Goal: Task Accomplishment & Management: Use online tool/utility

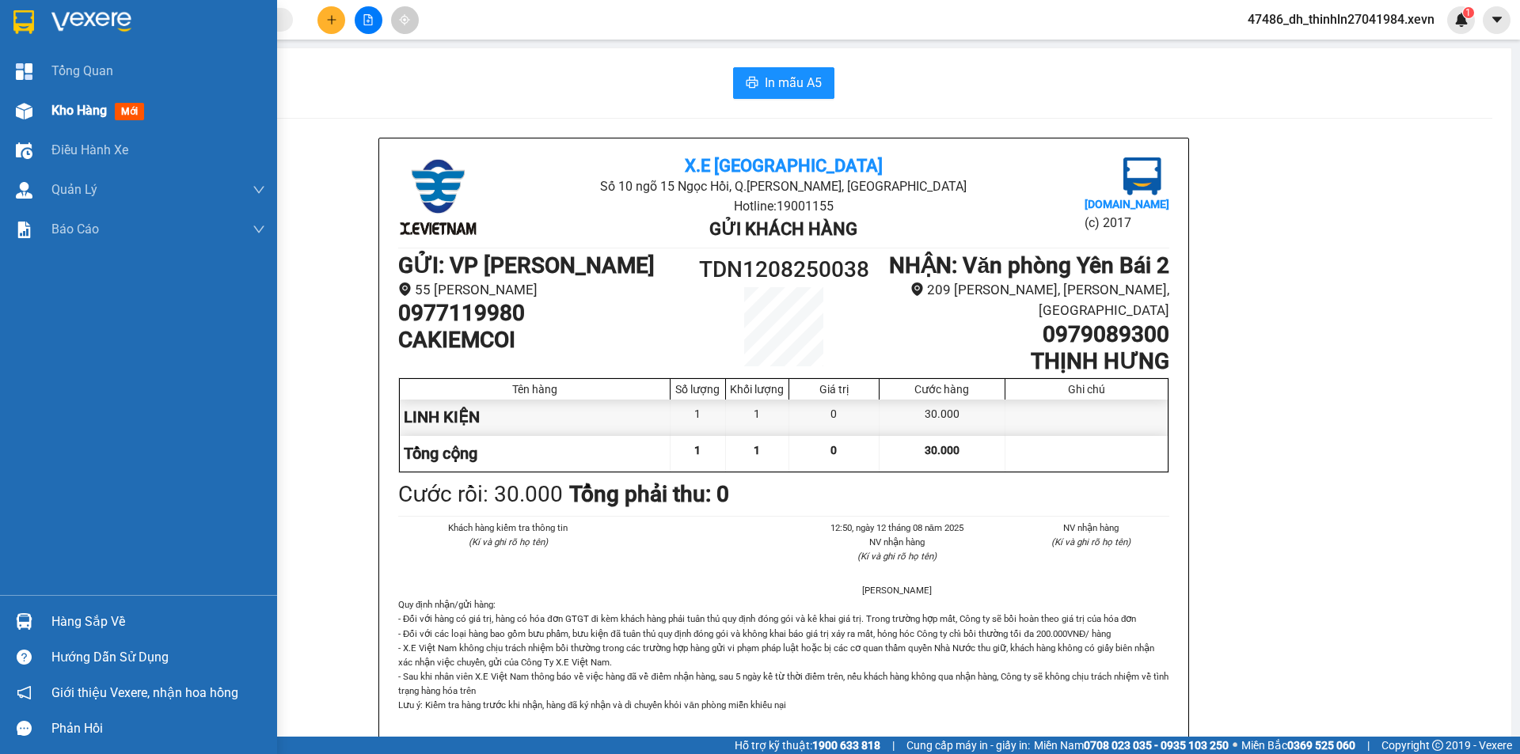
drag, startPoint x: 32, startPoint y: 121, endPoint x: 32, endPoint y: 130, distance: 8.7
click at [32, 129] on div "Kho hàng mới" at bounding box center [138, 111] width 277 height 40
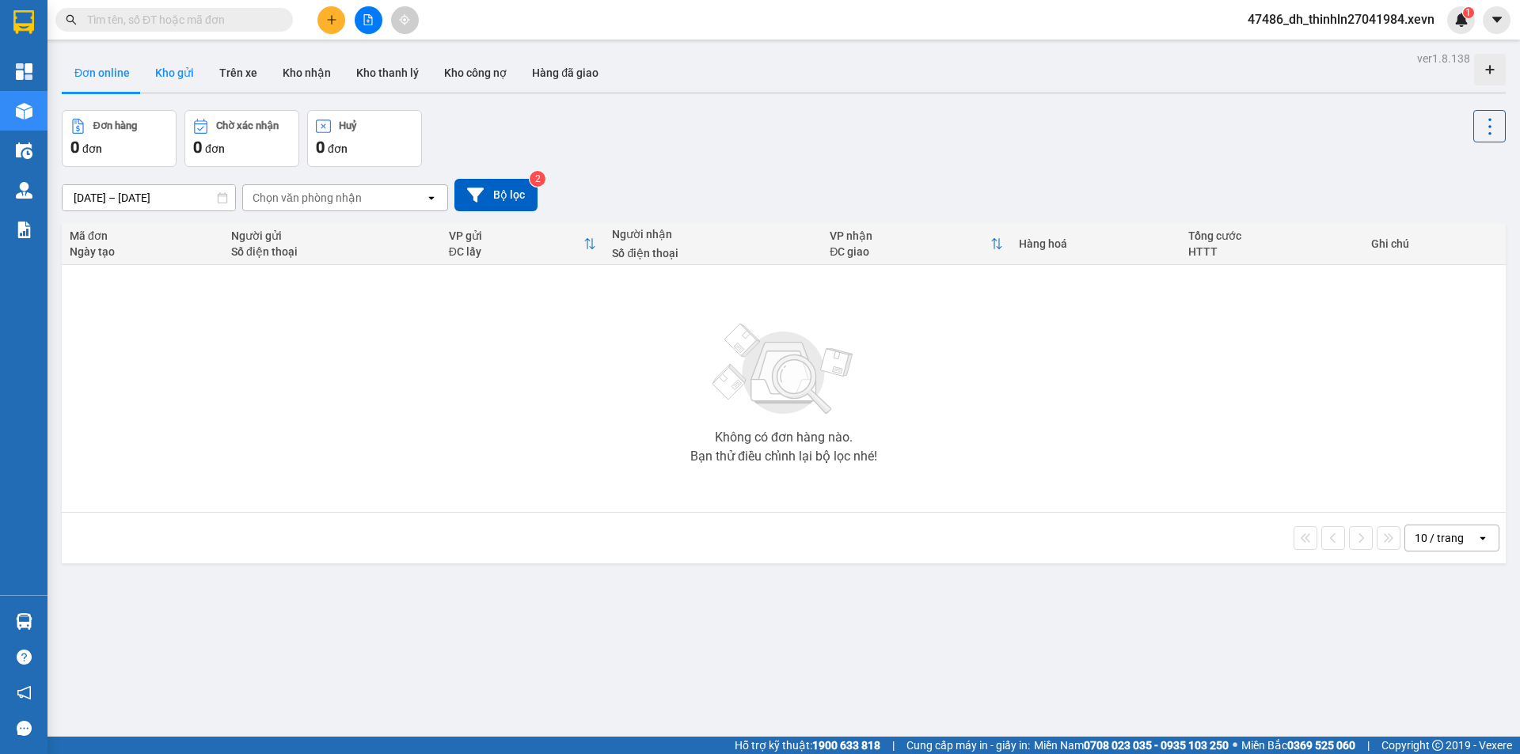
click at [169, 59] on button "Kho gửi" at bounding box center [174, 73] width 64 height 38
type input "11/08/2025 – 13/08/2025"
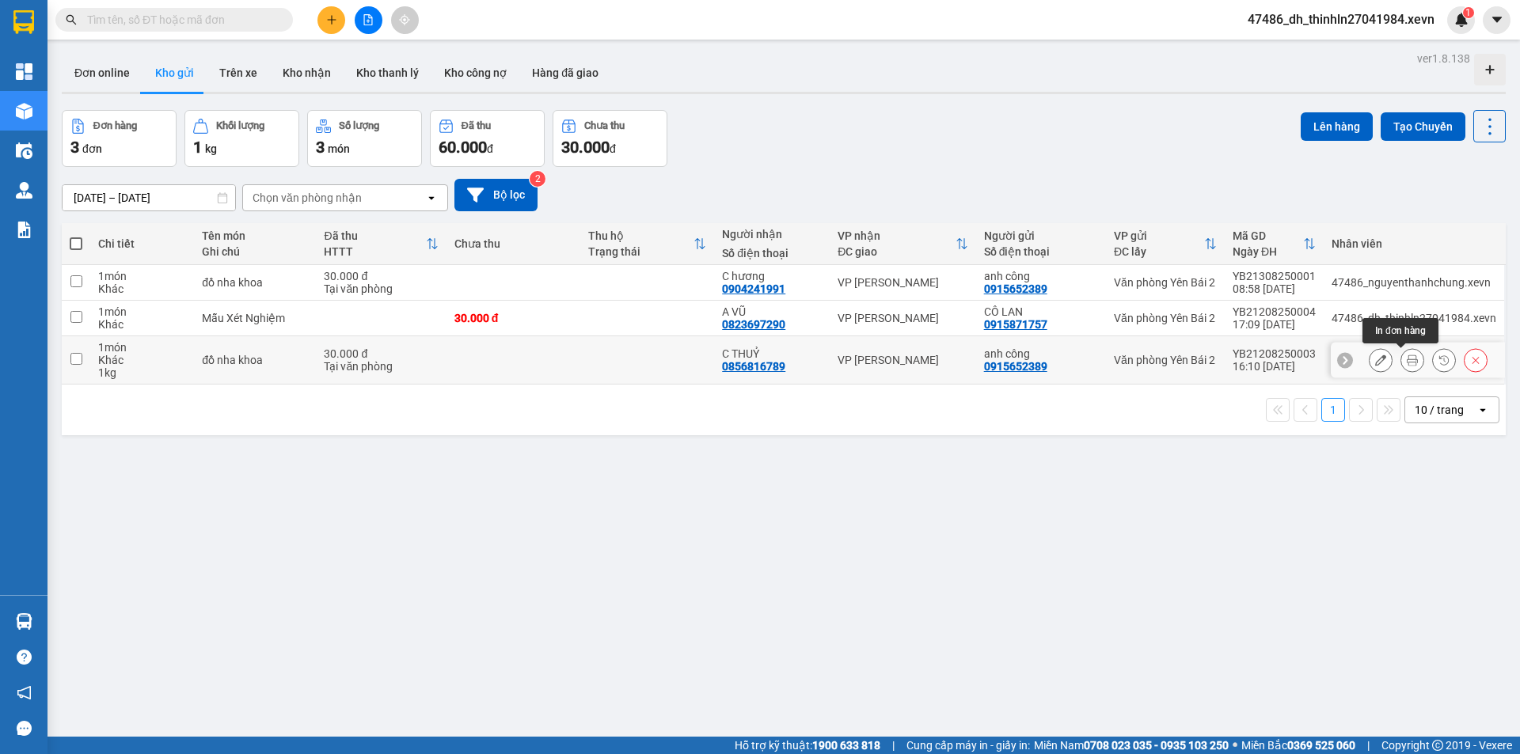
click at [1401, 360] on button at bounding box center [1412, 361] width 22 height 28
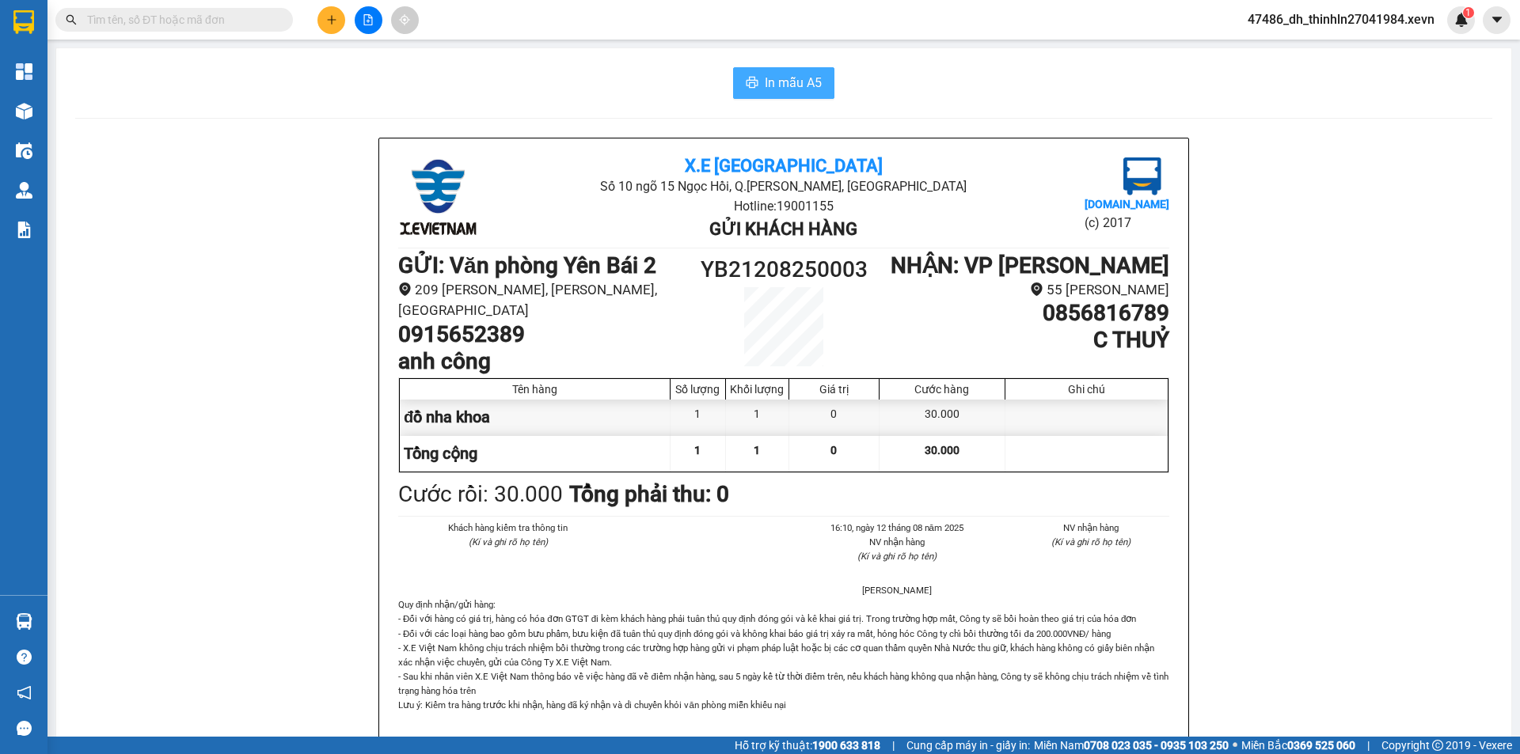
click at [792, 82] on span "In mẫu A5" at bounding box center [793, 83] width 57 height 20
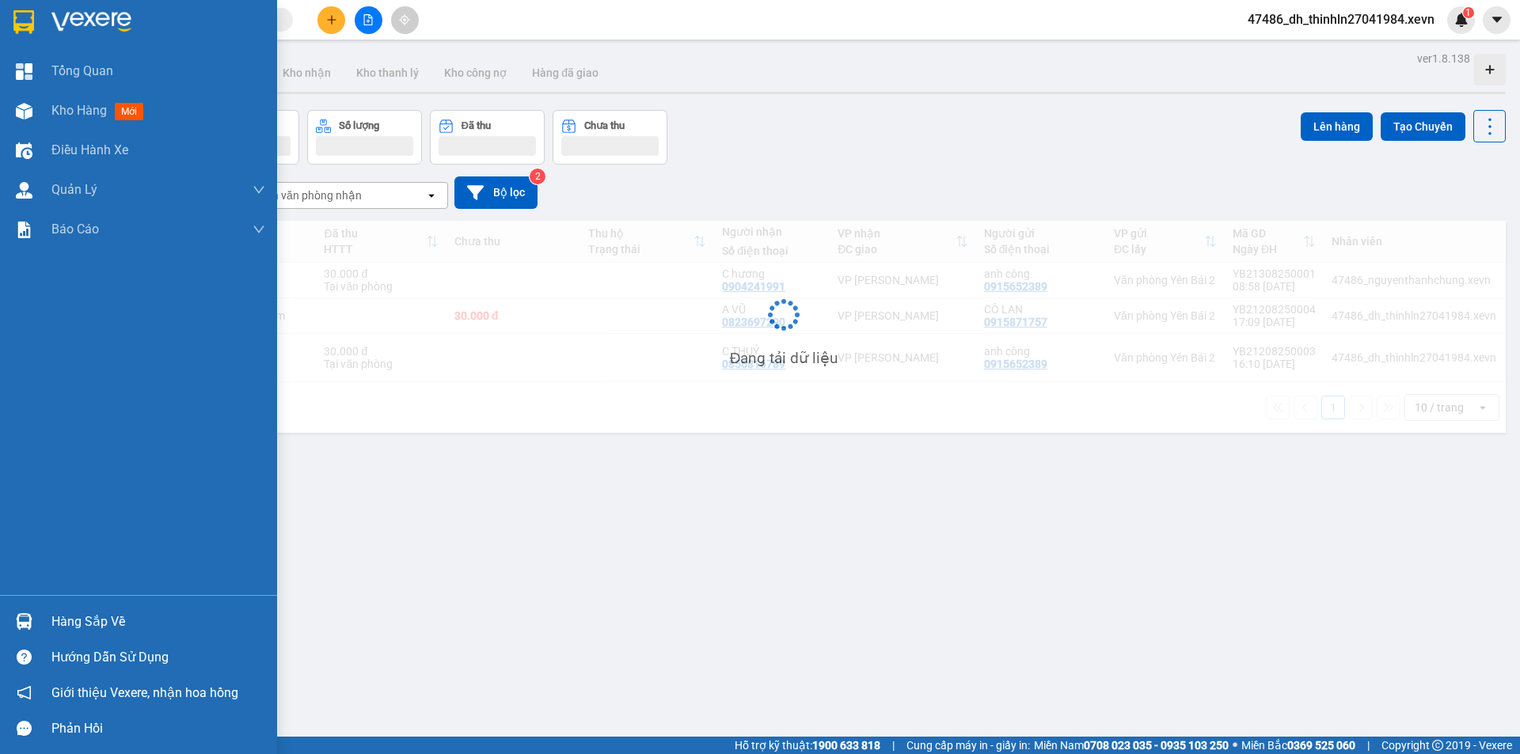
click at [23, 108] on img at bounding box center [24, 111] width 17 height 17
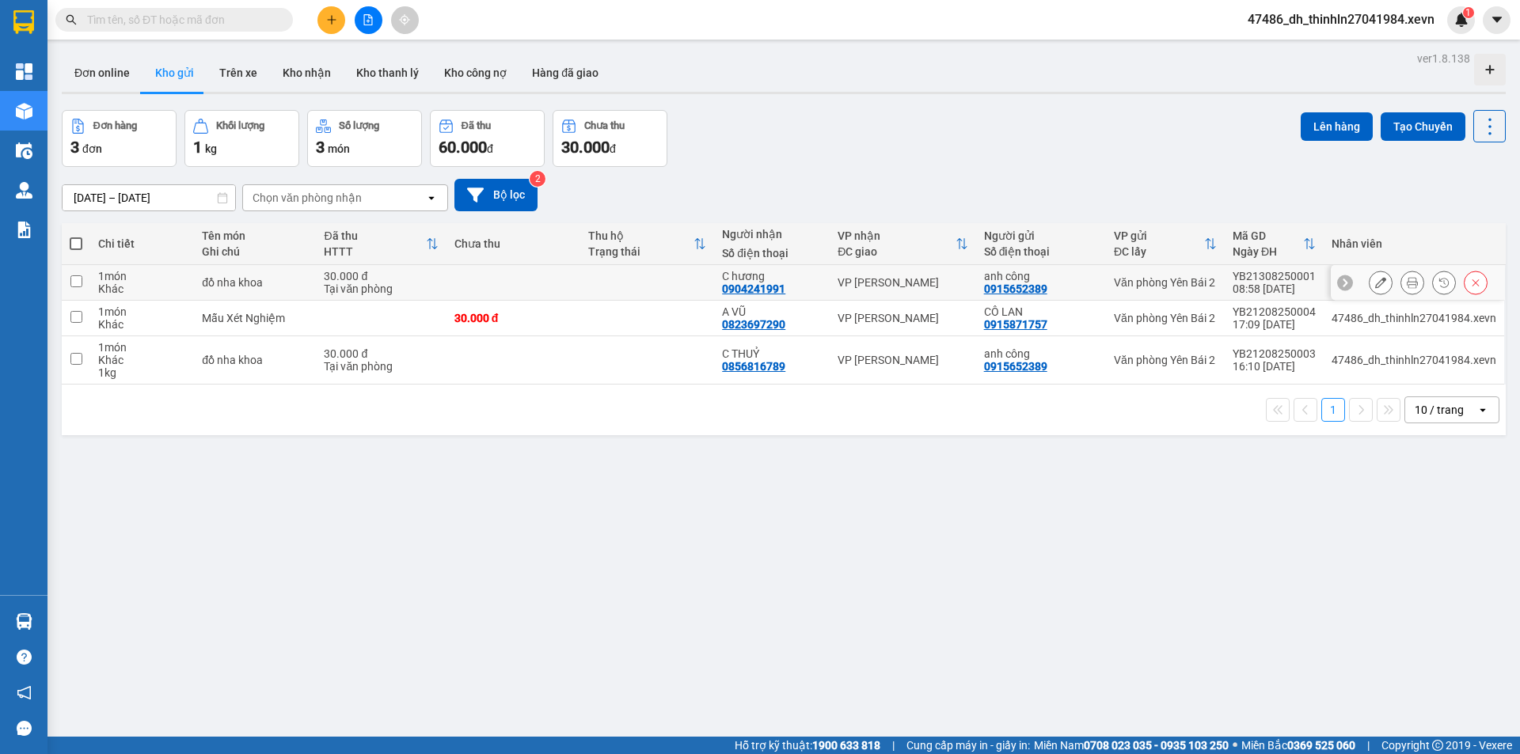
click at [1384, 287] on div at bounding box center [1428, 283] width 119 height 24
click at [1401, 286] on button at bounding box center [1412, 283] width 22 height 28
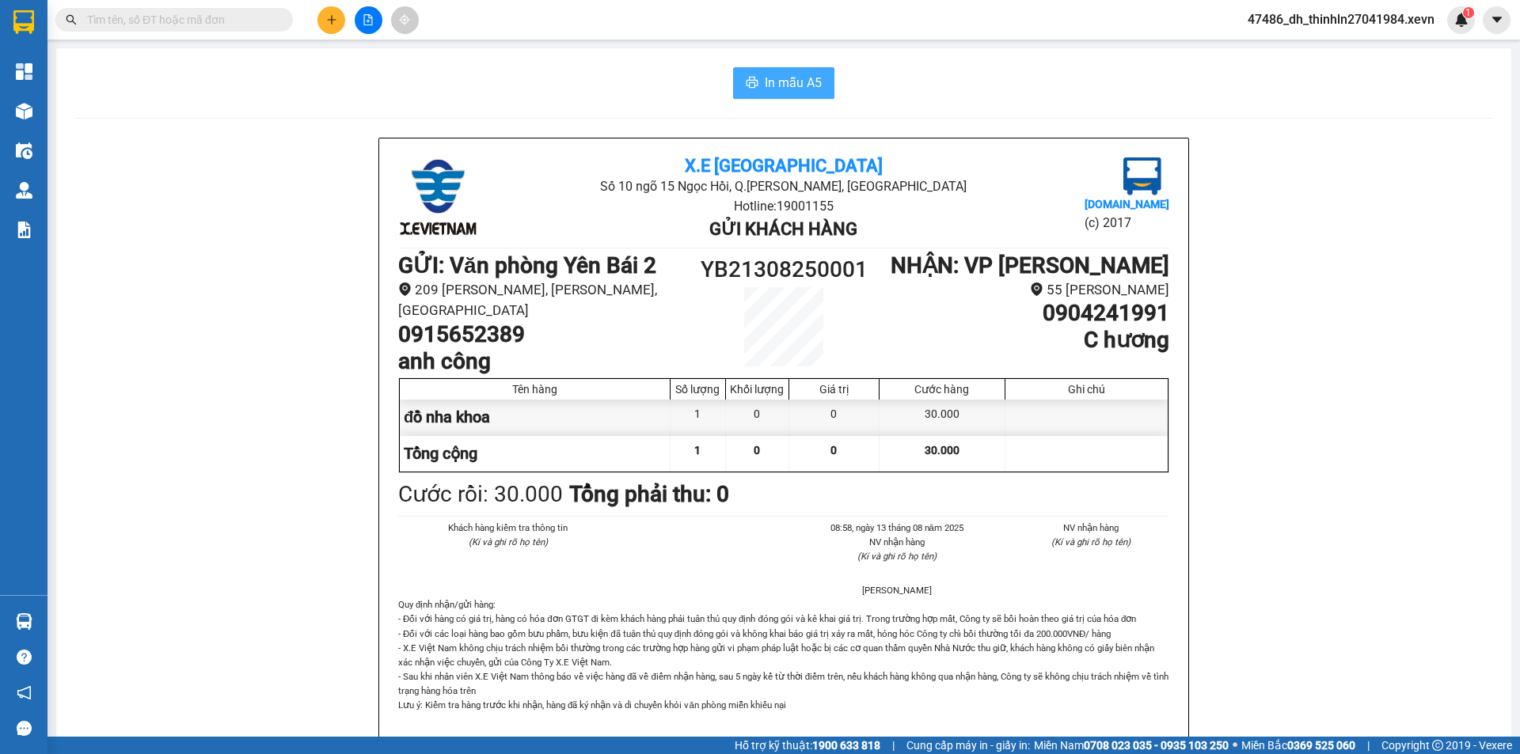
click at [806, 77] on span "In mẫu A5" at bounding box center [793, 83] width 57 height 20
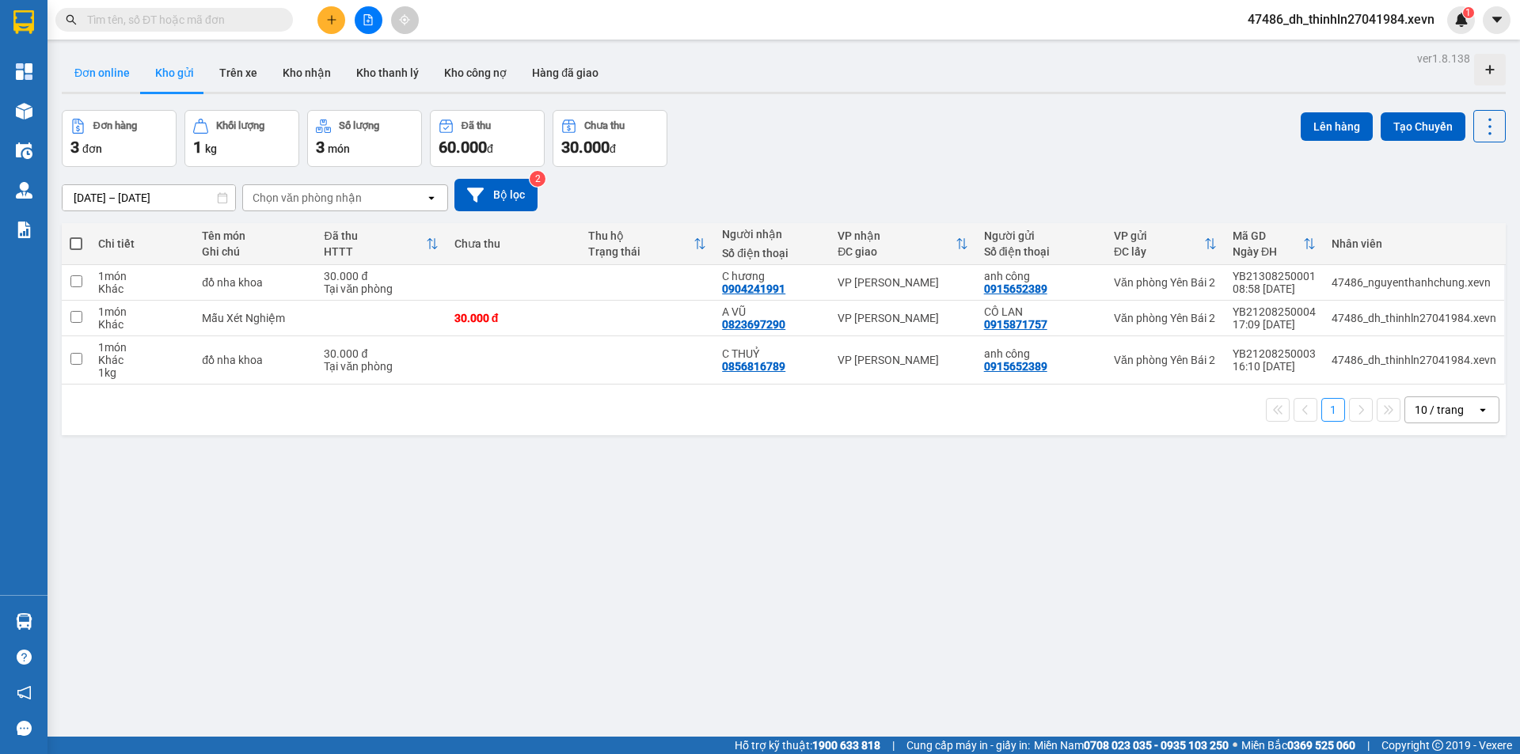
click at [132, 71] on button "Đơn online" at bounding box center [102, 73] width 81 height 38
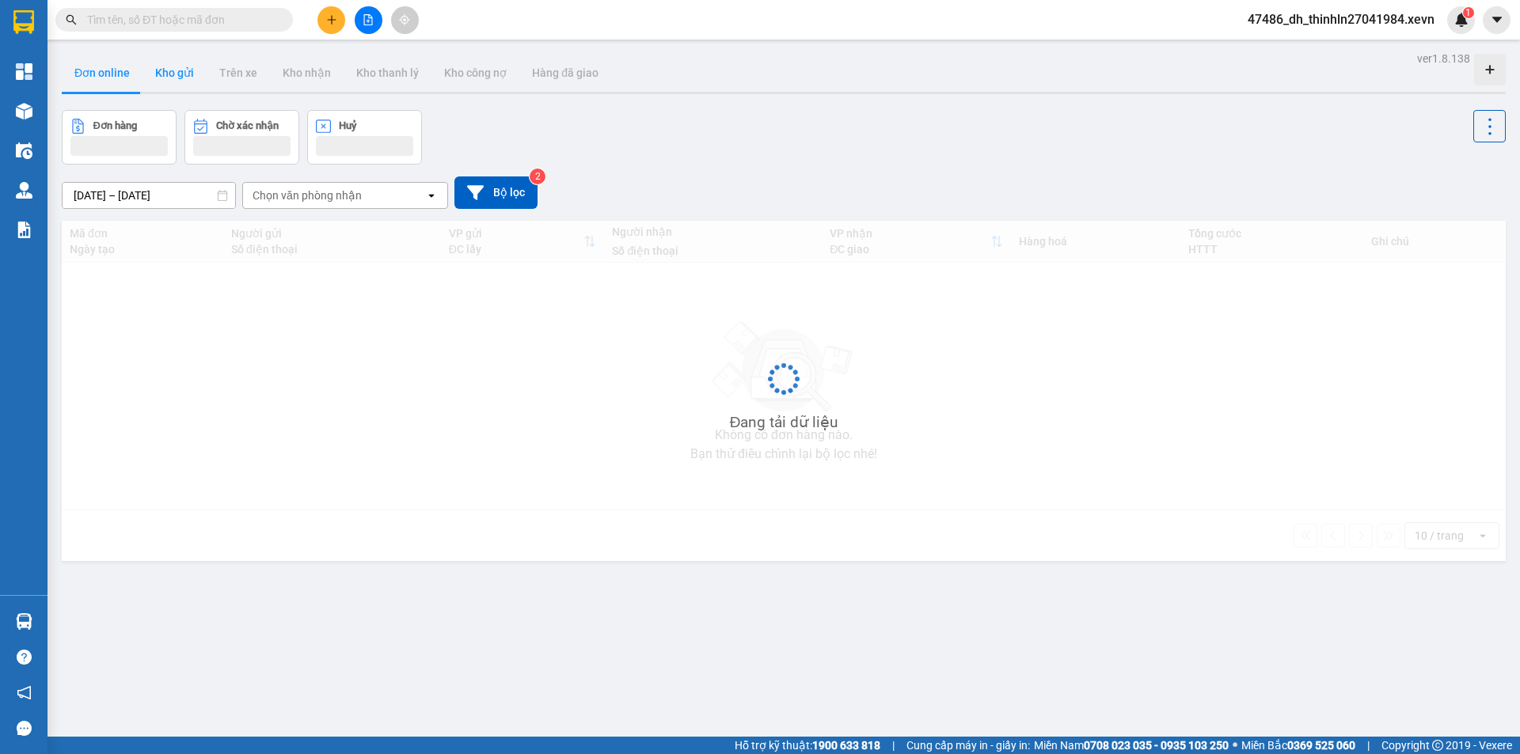
click at [177, 74] on button "Kho gửi" at bounding box center [174, 73] width 64 height 38
type input "11/08/2025 – 13/08/2025"
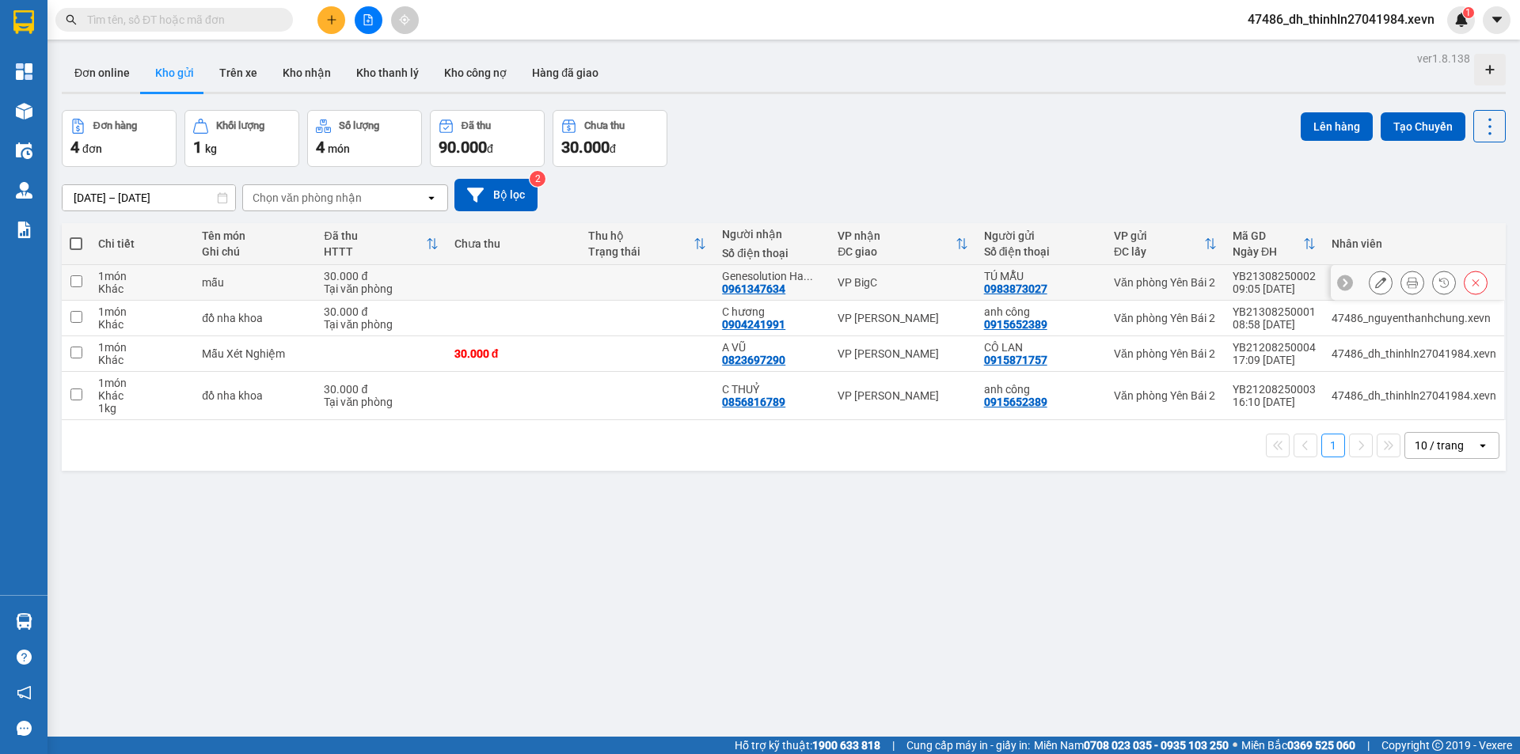
click at [1401, 283] on button at bounding box center [1412, 283] width 22 height 28
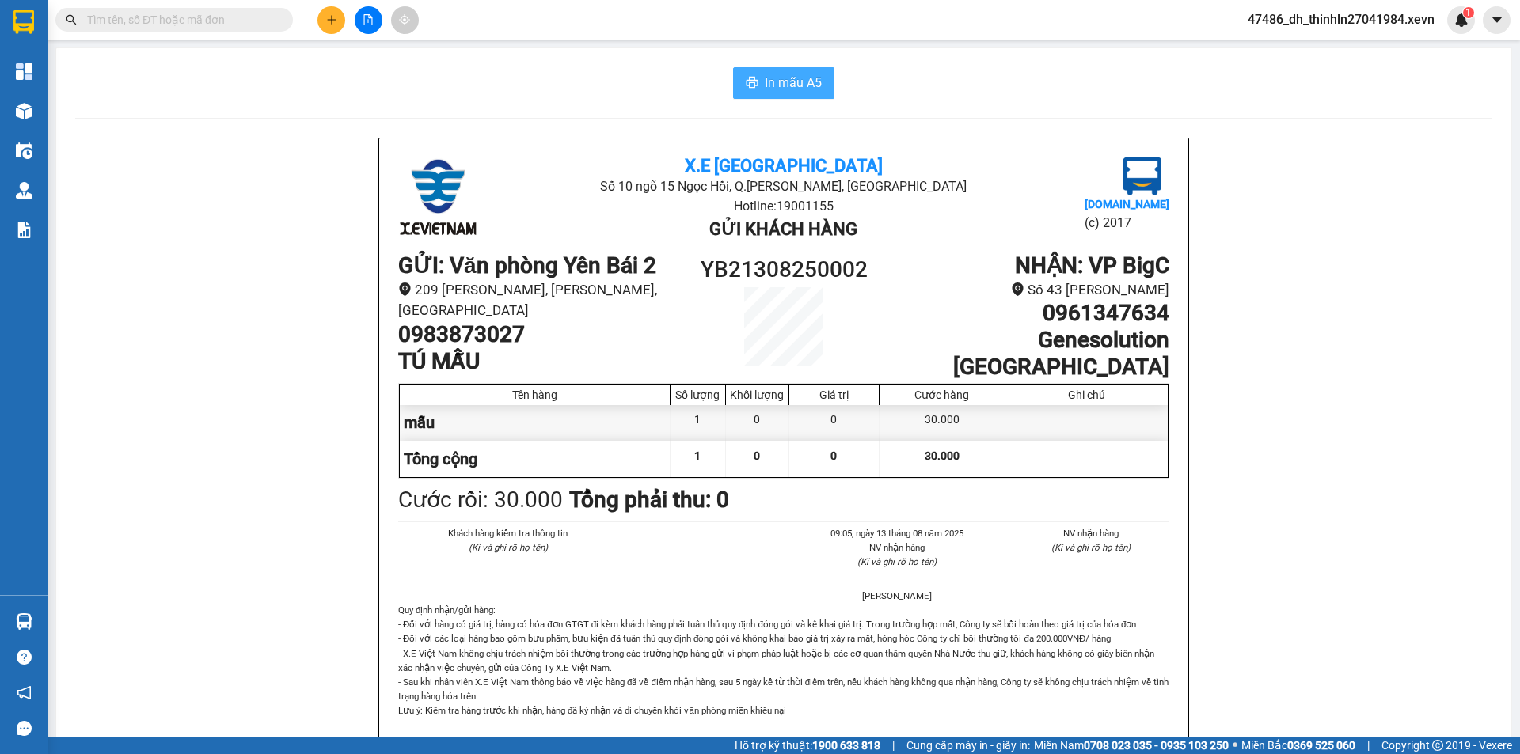
drag, startPoint x: 750, startPoint y: 93, endPoint x: 737, endPoint y: 103, distance: 16.9
click at [750, 92] on button "In mẫu A5" at bounding box center [783, 83] width 101 height 32
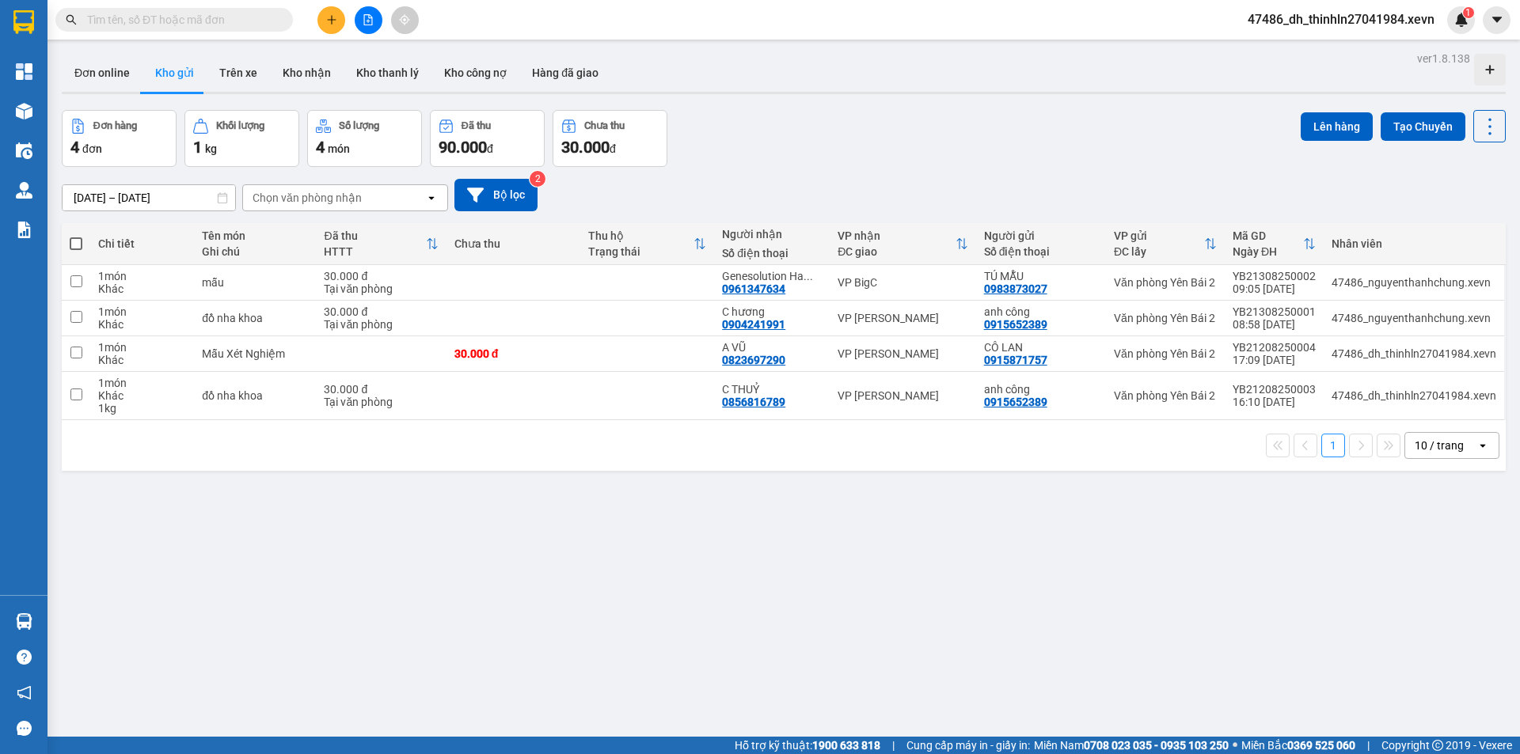
click at [142, 68] on button "Kho gửi" at bounding box center [174, 73] width 64 height 38
click at [166, 74] on button "Kho gửi" at bounding box center [174, 73] width 64 height 38
click at [235, 74] on button "Trên xe" at bounding box center [238, 73] width 63 height 38
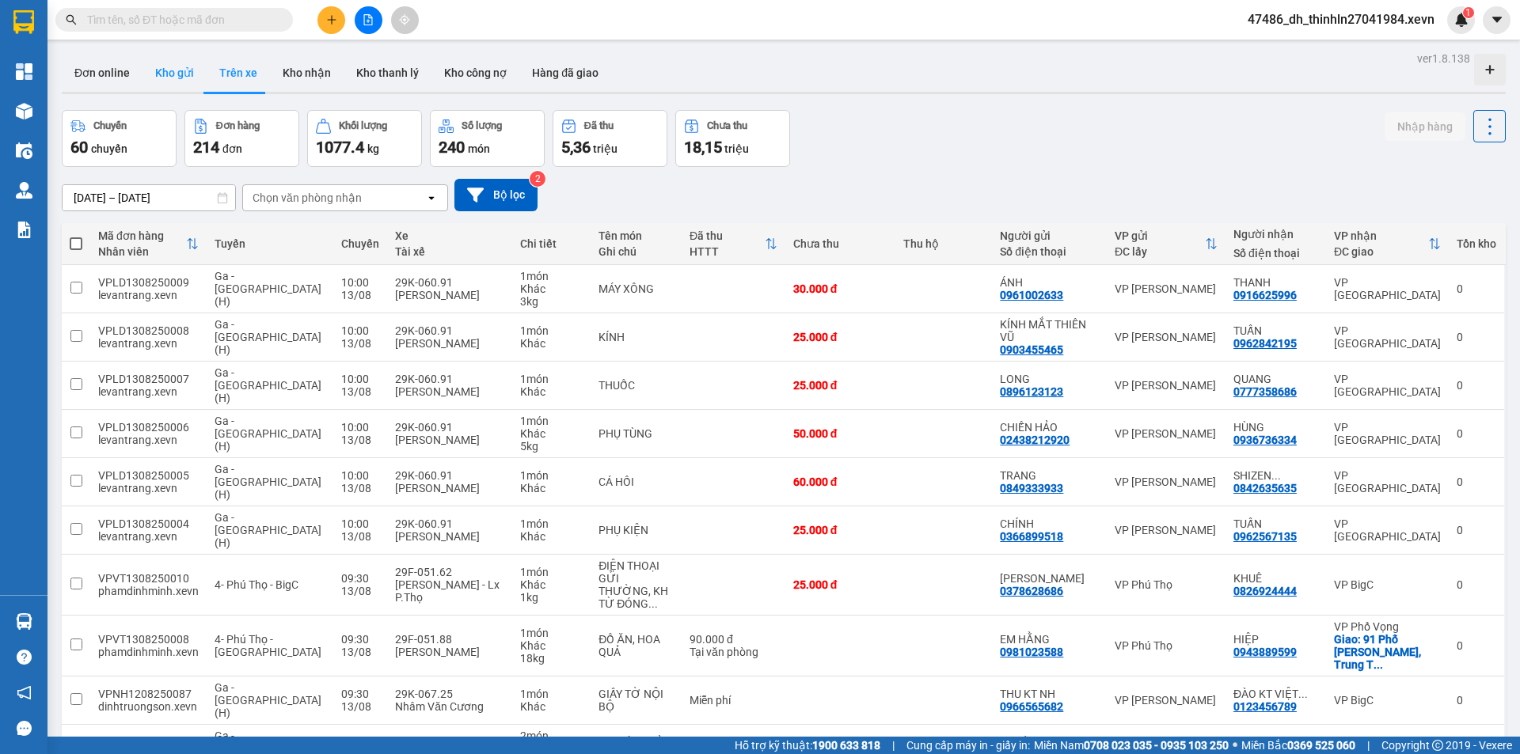
click at [166, 79] on button "Kho gửi" at bounding box center [174, 73] width 64 height 38
click at [166, 78] on button "Kho gửi" at bounding box center [174, 73] width 64 height 38
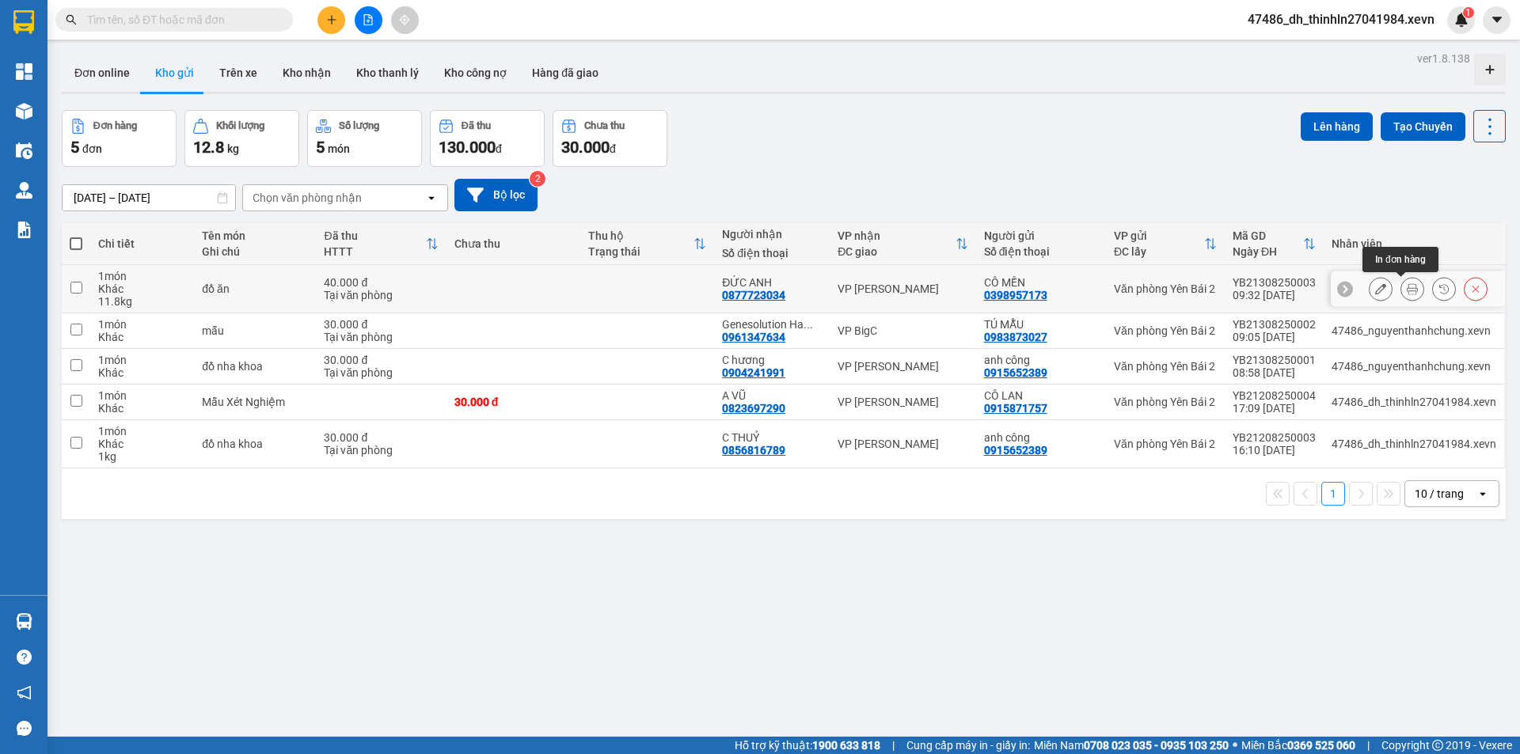
click at [1407, 288] on icon at bounding box center [1412, 288] width 11 height 11
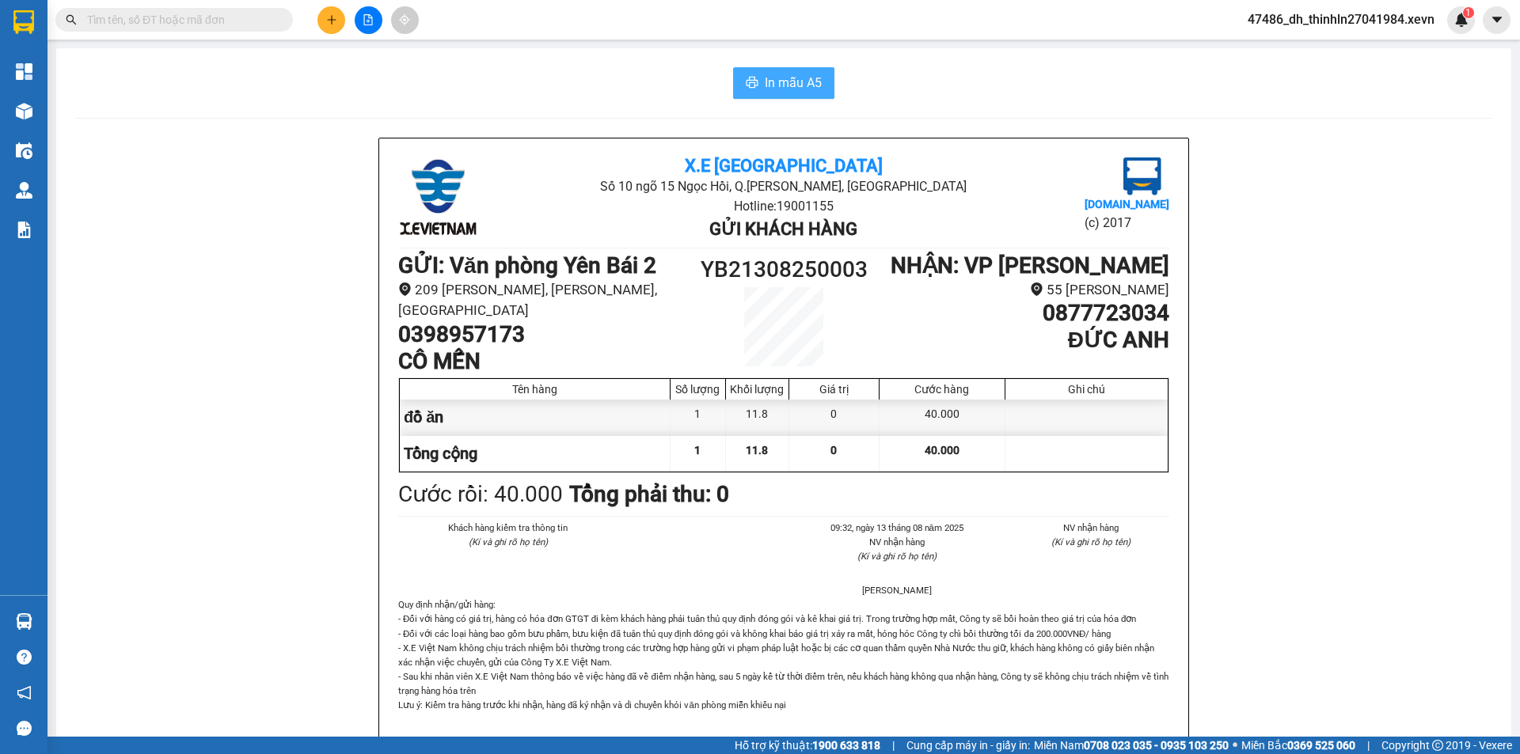
click at [802, 86] on span "In mẫu A5" at bounding box center [793, 83] width 57 height 20
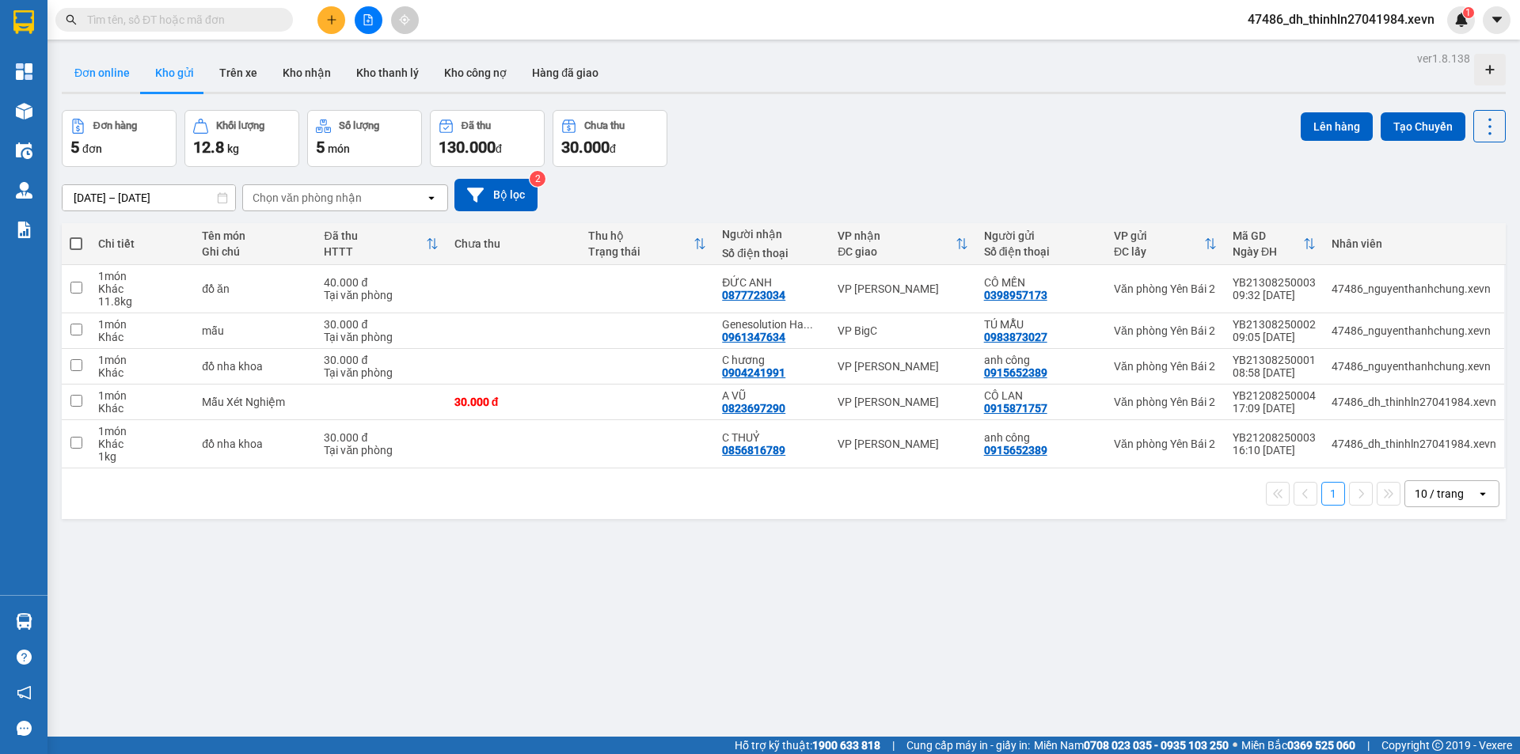
drag, startPoint x: 115, startPoint y: 66, endPoint x: 137, endPoint y: 75, distance: 24.1
click at [114, 66] on button "Đơn online" at bounding box center [102, 73] width 81 height 38
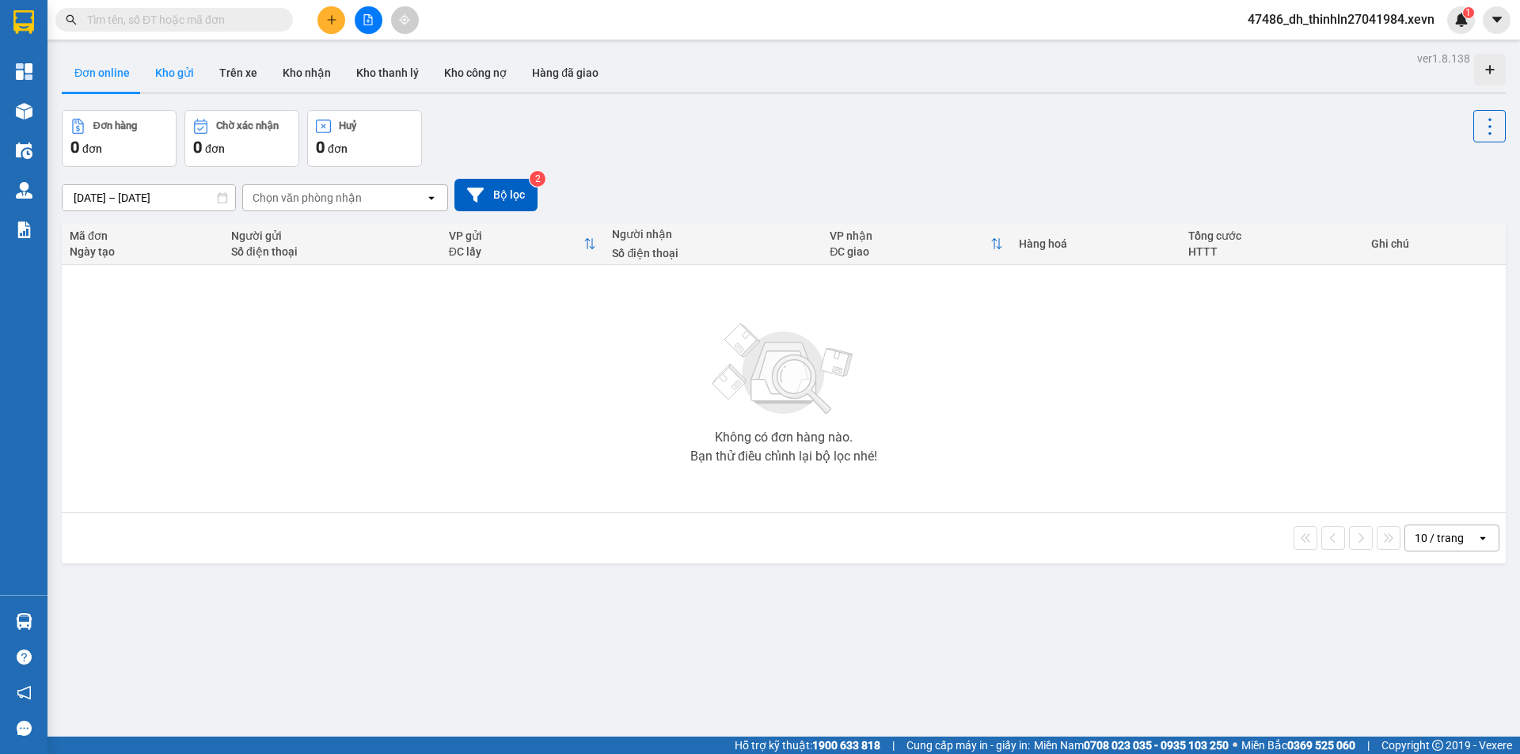
click at [177, 78] on button "Kho gửi" at bounding box center [174, 73] width 64 height 38
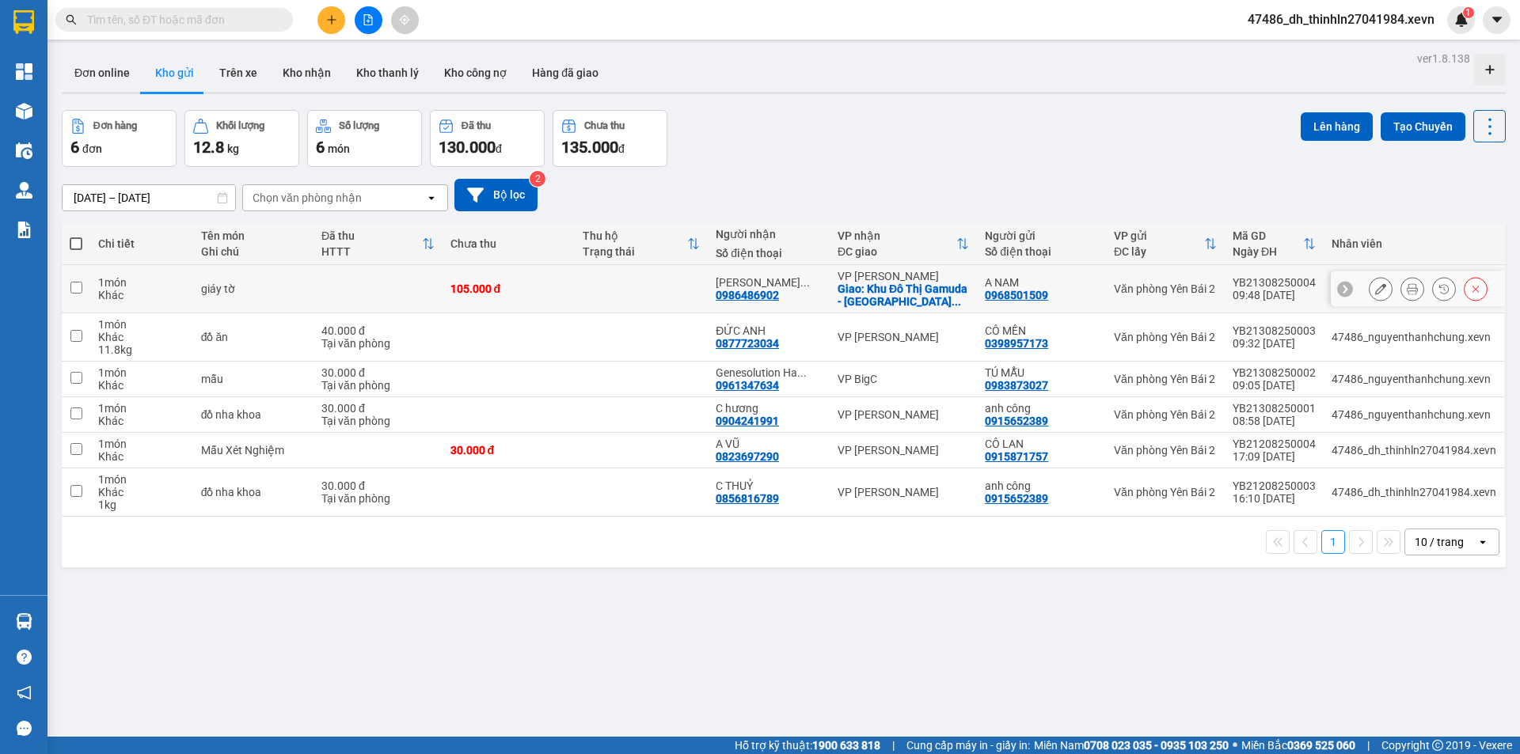
click at [1407, 292] on icon at bounding box center [1412, 288] width 11 height 11
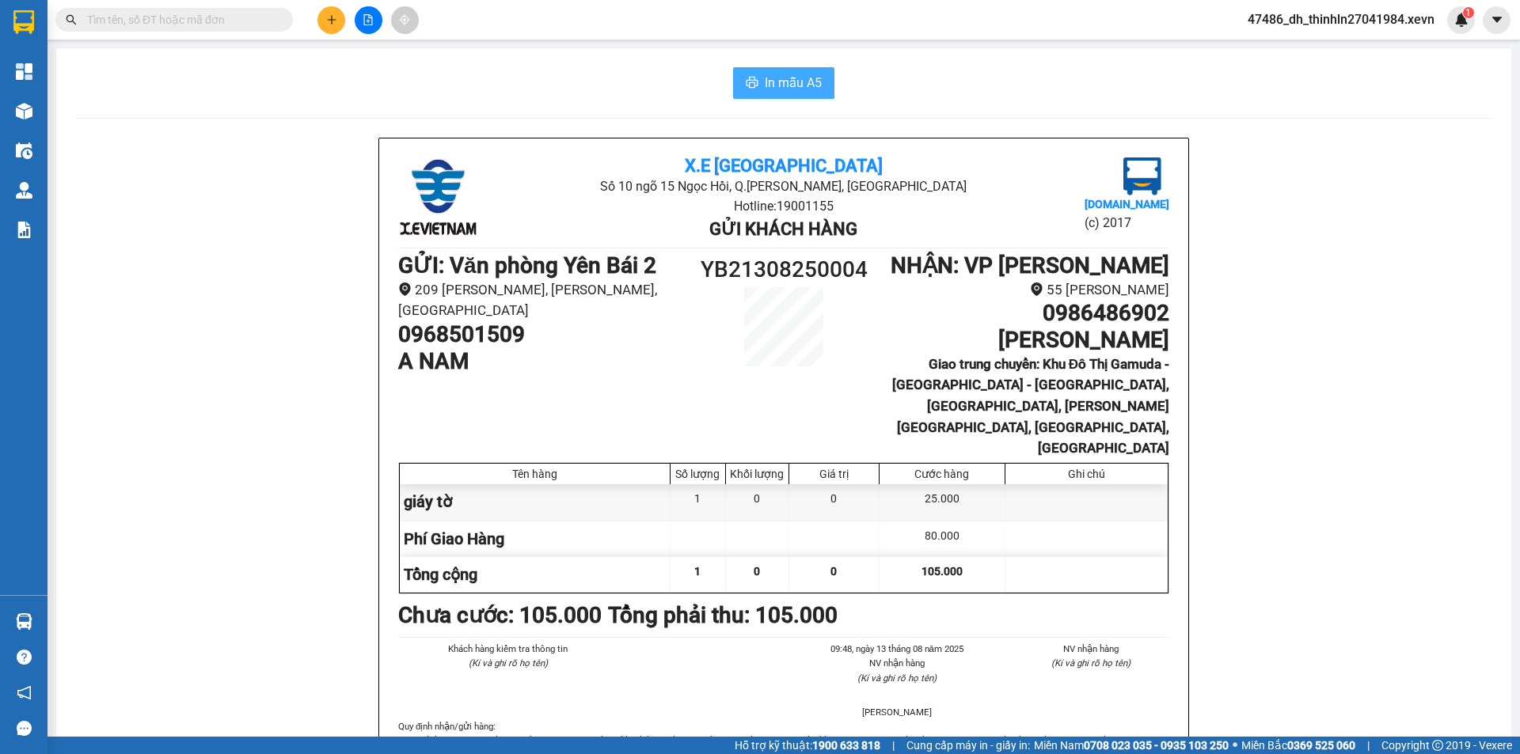
click at [810, 93] on span "In mẫu A5" at bounding box center [793, 83] width 57 height 20
